Goal: Contribute content: Add original content to the website for others to see

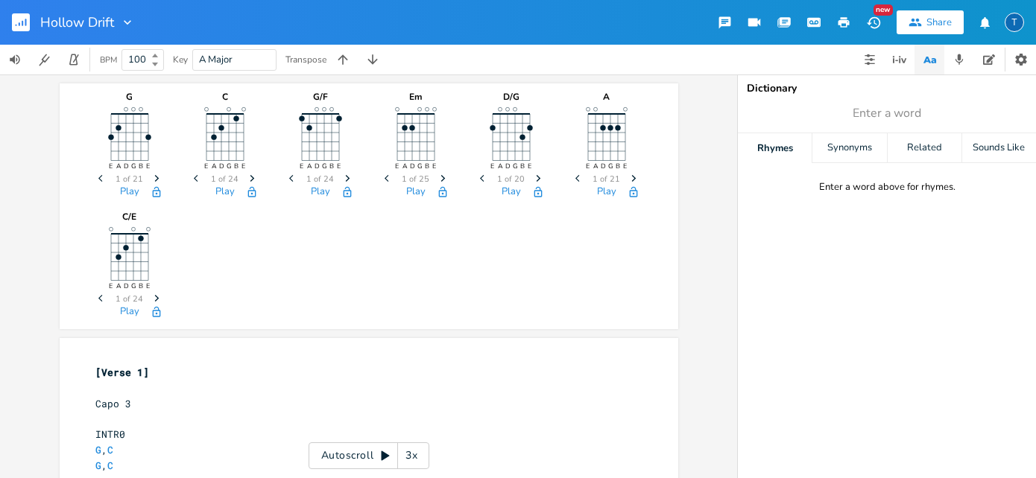
scroll to position [0, 20]
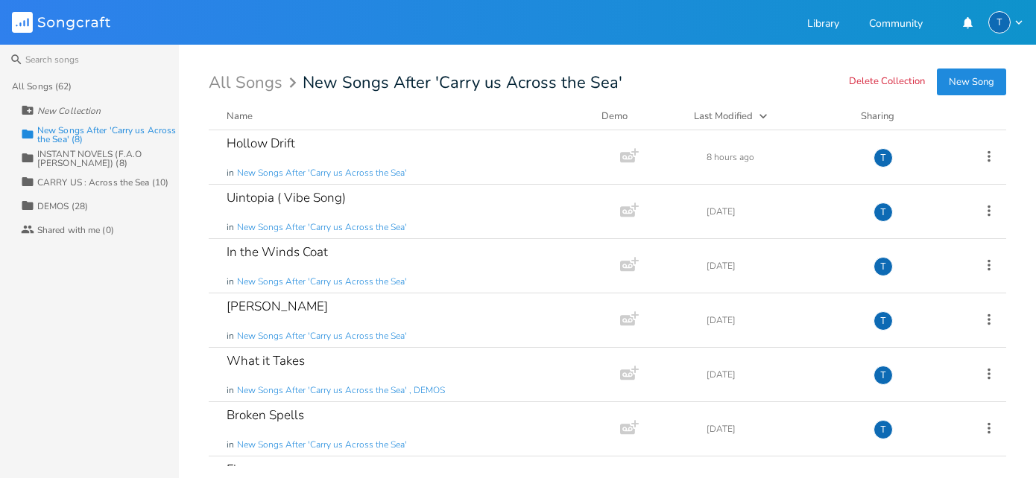
click at [996, 86] on button "New Song" at bounding box center [971, 82] width 69 height 27
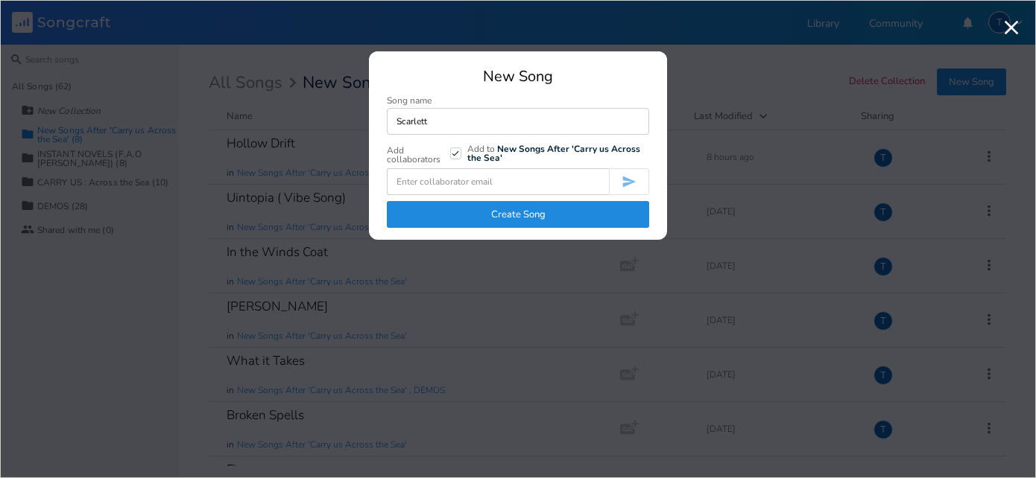
type input "Scarlett"
click at [539, 215] on button "Create Song" at bounding box center [518, 214] width 262 height 27
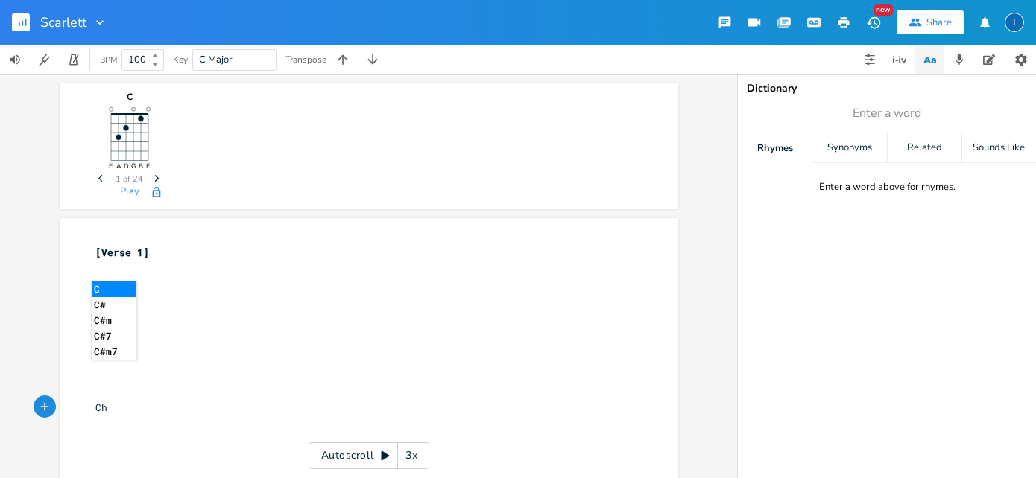
scroll to position [0, 12]
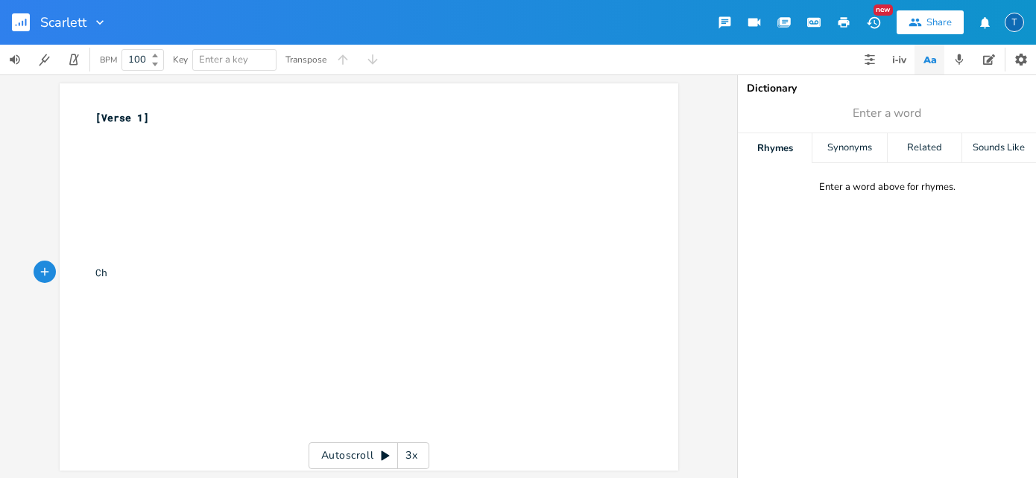
type textarea "Cho"
type textarea "HORUSES"
type textarea "We don't smile anymore , anymore"
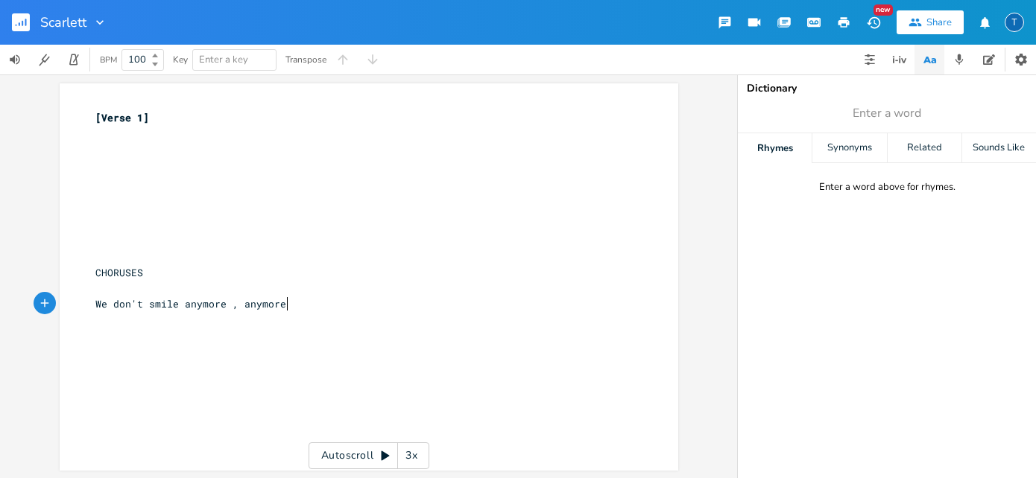
scroll to position [0, 156]
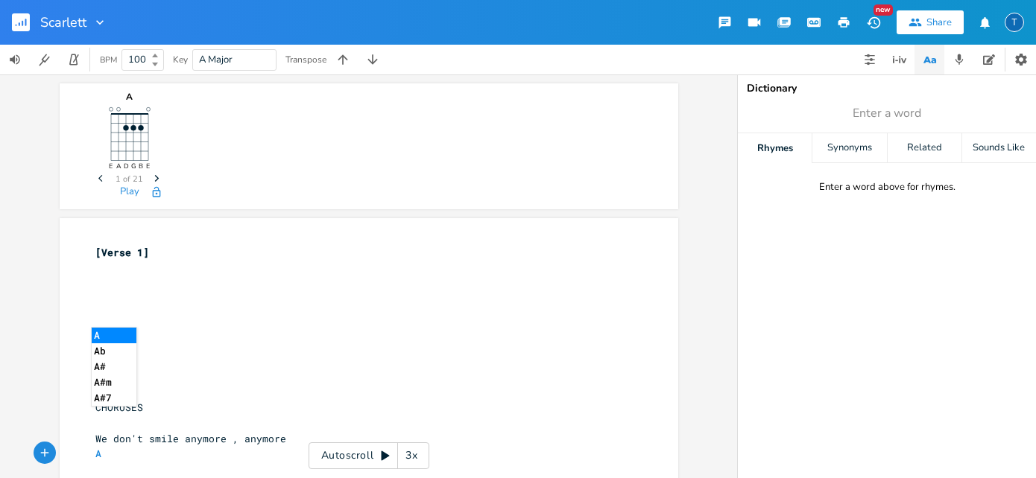
type textarea "Ae"
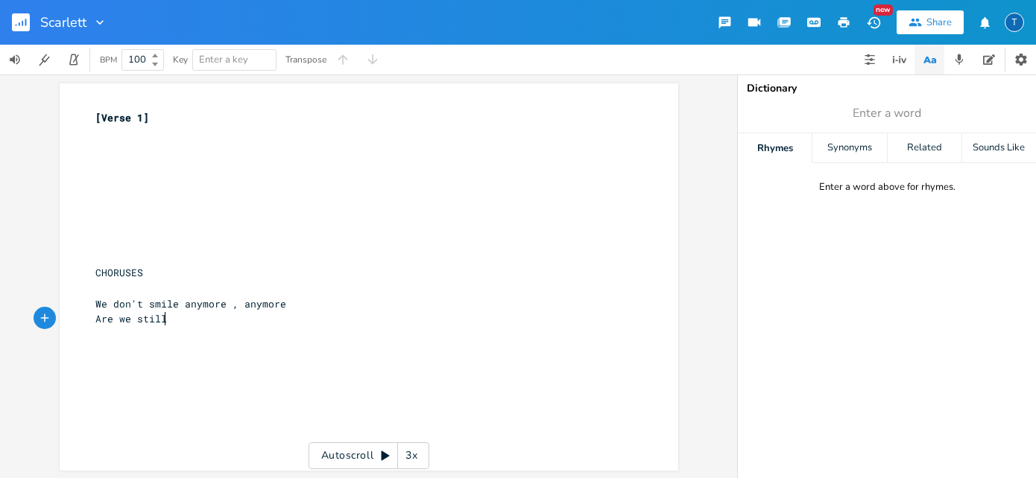
scroll to position [0, 45]
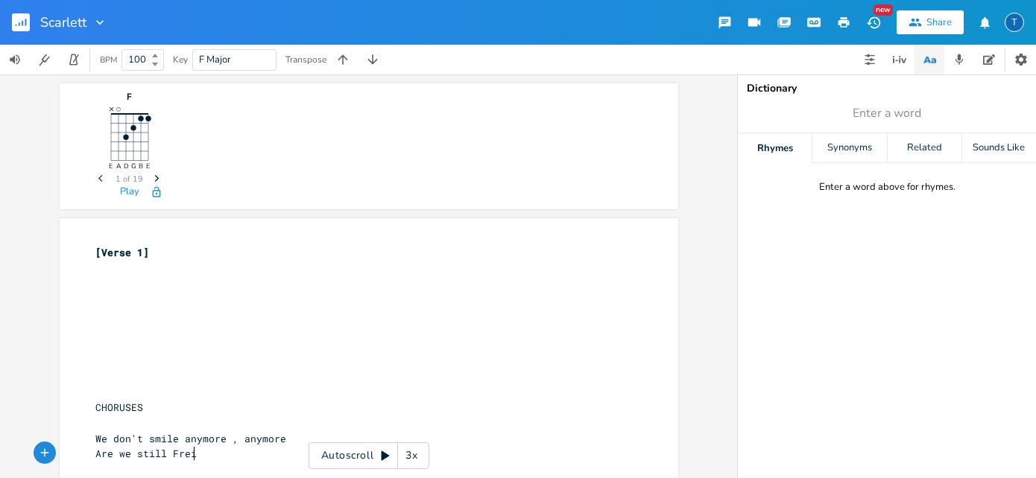
type textarea "re we still Freie"
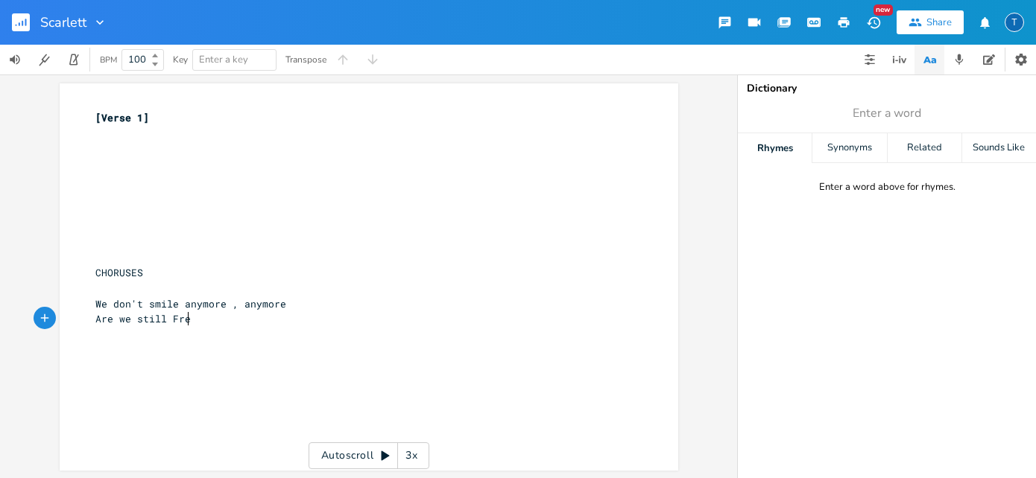
type textarea "i"
type textarea "iends?"
click at [18, 19] on rect "button" at bounding box center [21, 22] width 18 height 18
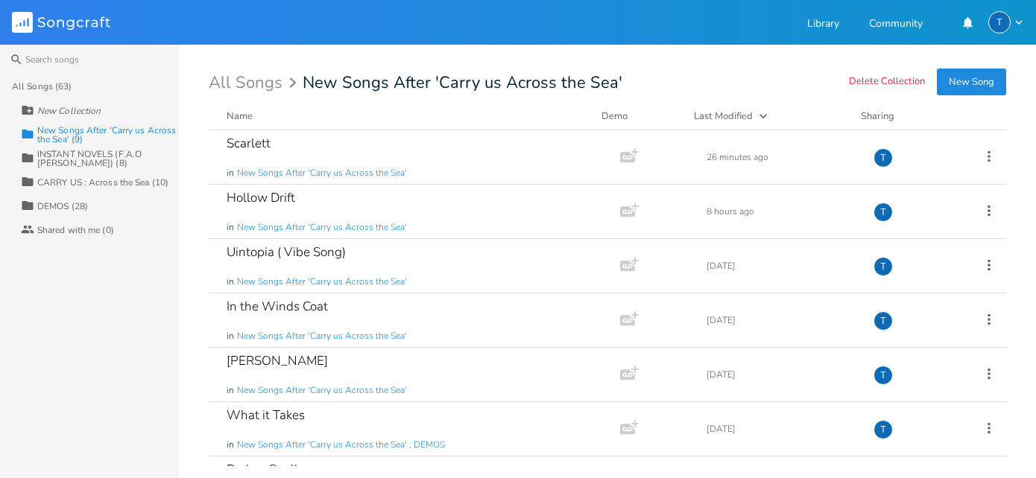
click at [963, 83] on button "New Song" at bounding box center [971, 82] width 69 height 27
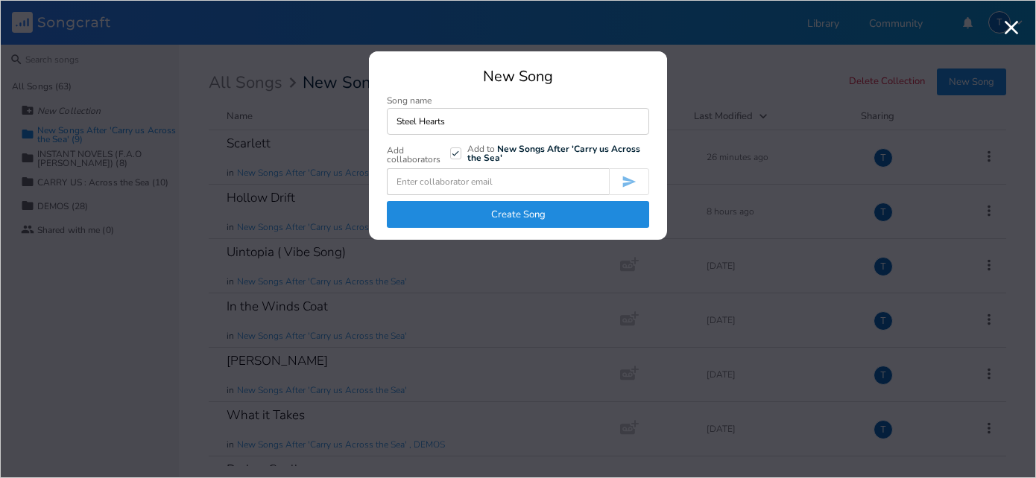
type input "Steel Hearts"
click at [601, 222] on button "Create Song" at bounding box center [518, 214] width 262 height 27
